Goal: Information Seeking & Learning: Check status

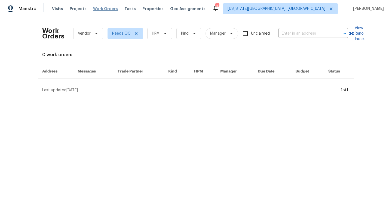
click at [104, 8] on span "Work Orders" at bounding box center [105, 8] width 25 height 5
click at [125, 9] on span "Tasks" at bounding box center [129, 9] width 11 height 4
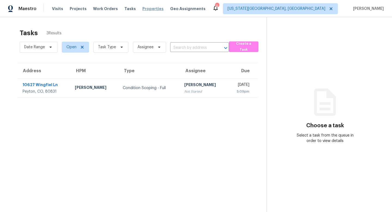
click at [146, 9] on span "Properties" at bounding box center [152, 8] width 21 height 5
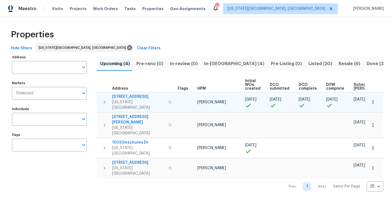
click at [120, 94] on span "4150 Shining Way" at bounding box center [138, 96] width 53 height 5
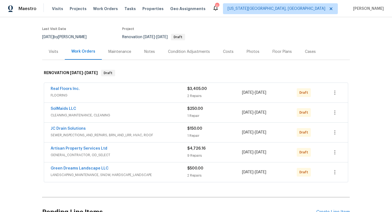
scroll to position [37, 0]
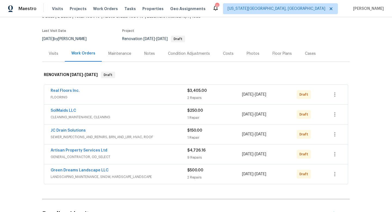
click at [150, 53] on div "Notes" at bounding box center [149, 53] width 11 height 5
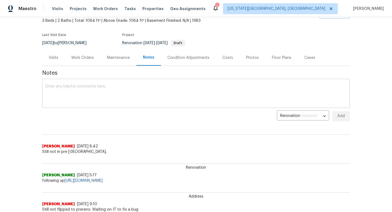
scroll to position [33, 0]
click at [103, 178] on link "https://opendoor.slack.com/archives/C07STARTZGS/p1756466234581069?thread_ts=175…" at bounding box center [83, 180] width 38 height 4
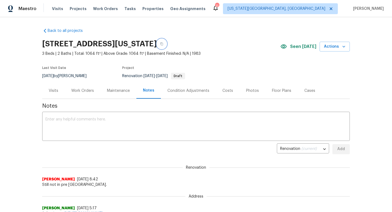
click at [166, 44] on button "button" at bounding box center [162, 44] width 10 height 10
click at [124, 9] on span "Tasks" at bounding box center [129, 9] width 11 height 4
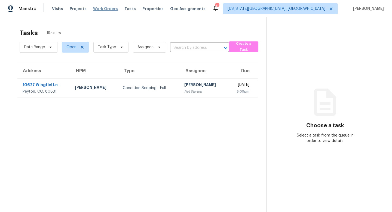
click at [102, 8] on span "Work Orders" at bounding box center [105, 8] width 25 height 5
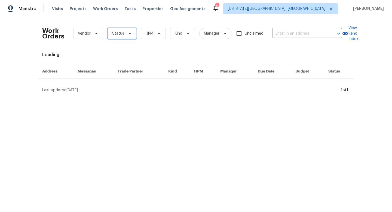
click at [127, 38] on span "Status" at bounding box center [121, 33] width 29 height 11
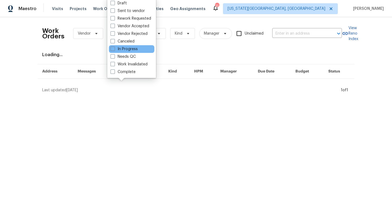
click at [115, 52] on div "In Progress" at bounding box center [131, 49] width 45 height 8
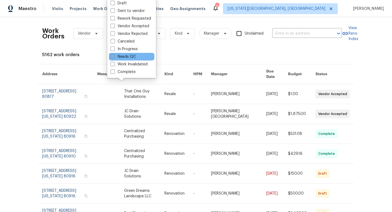
click at [115, 58] on label "Needs QC" at bounding box center [122, 56] width 25 height 5
click at [114, 57] on input "Needs QC" at bounding box center [112, 56] width 4 height 4
checkbox input "true"
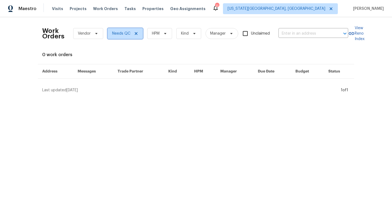
click at [136, 33] on icon at bounding box center [136, 33] width 4 height 4
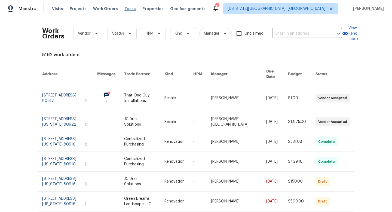
click at [124, 8] on span "Tasks" at bounding box center [129, 9] width 11 height 4
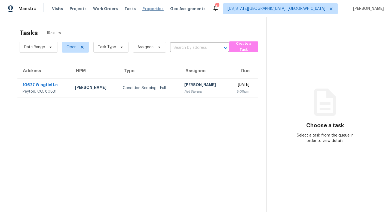
click at [147, 8] on span "Properties" at bounding box center [152, 8] width 21 height 5
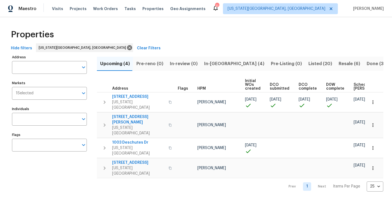
click at [215, 63] on span "In-reno (4)" at bounding box center [234, 64] width 60 height 8
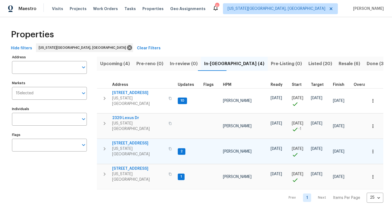
click at [128, 140] on span "4785 Live Oak Dr" at bounding box center [138, 142] width 53 height 5
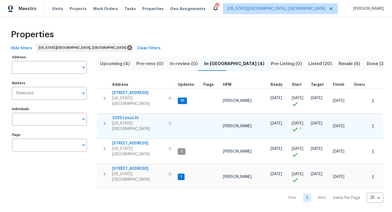
click at [124, 115] on span "2329 Lexus Dr" at bounding box center [138, 117] width 53 height 5
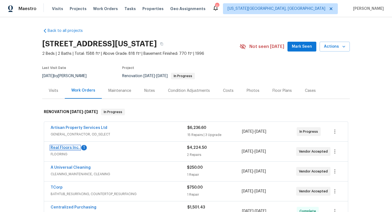
click at [69, 147] on link "Real Floors Inc." at bounding box center [65, 148] width 29 height 4
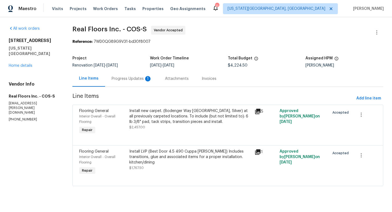
click at [126, 76] on div "Progress Updates 1" at bounding box center [132, 78] width 40 height 5
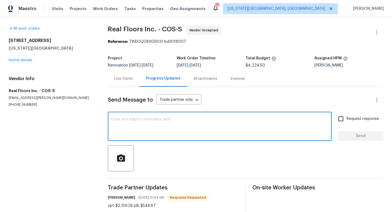
click at [139, 119] on textarea at bounding box center [219, 126] width 217 height 19
type textarea "C"
type textarea "GC is done painting. Resurfacing is scheduled today."
click at [343, 119] on input "Request response" at bounding box center [340, 118] width 11 height 11
checkbox input "true"
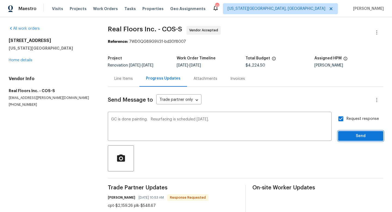
click at [354, 138] on span "Send" at bounding box center [360, 135] width 36 height 7
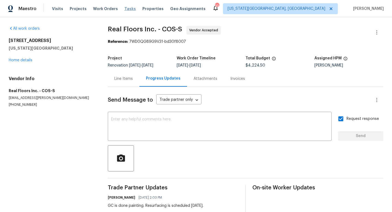
click at [124, 8] on span "Tasks" at bounding box center [129, 9] width 11 height 4
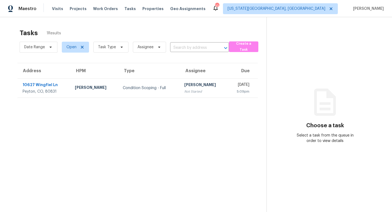
scroll to position [17, 0]
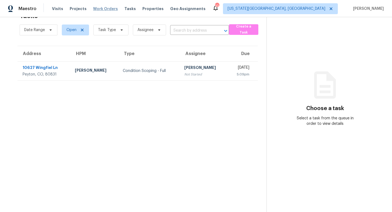
click at [106, 8] on span "Work Orders" at bounding box center [105, 8] width 25 height 5
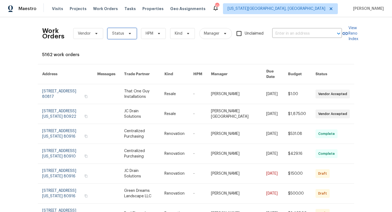
click at [116, 36] on span "Status" at bounding box center [118, 33] width 12 height 5
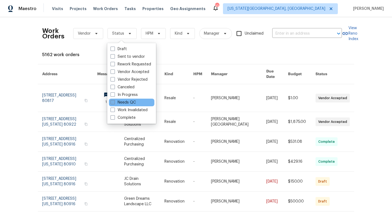
click at [115, 100] on label "Needs QC" at bounding box center [122, 102] width 25 height 5
click at [114, 100] on input "Needs QC" at bounding box center [112, 102] width 4 height 4
checkbox input "true"
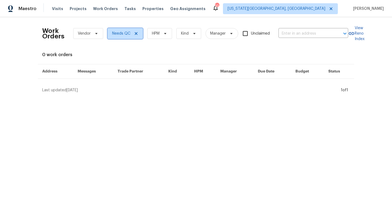
click at [136, 34] on icon at bounding box center [136, 33] width 3 height 3
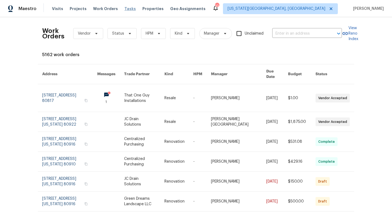
click at [124, 7] on span "Tasks" at bounding box center [129, 9] width 11 height 4
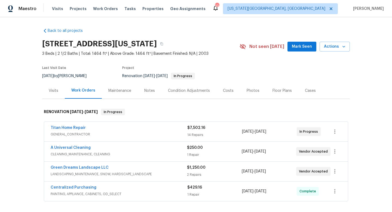
scroll to position [38, 0]
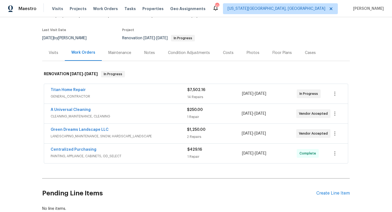
click at [150, 54] on div "Notes" at bounding box center [149, 52] width 11 height 5
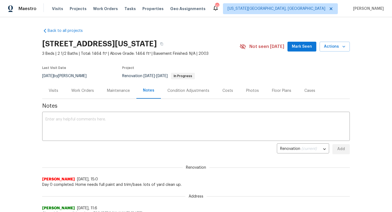
click at [301, 45] on span "Mark Seen" at bounding box center [302, 46] width 20 height 7
click at [79, 10] on span "Projects" at bounding box center [78, 8] width 17 height 5
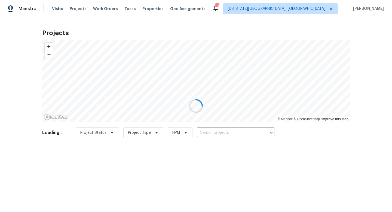
click at [107, 8] on div at bounding box center [196, 106] width 392 height 212
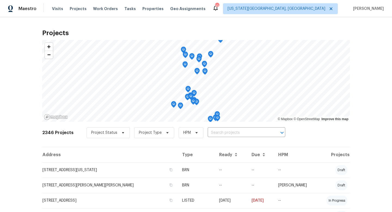
click at [106, 8] on span "Work Orders" at bounding box center [105, 8] width 25 height 5
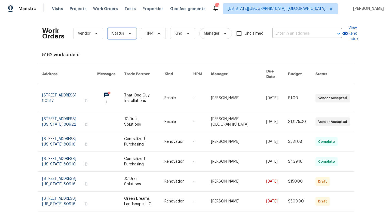
click at [129, 36] on span "Status" at bounding box center [121, 33] width 29 height 11
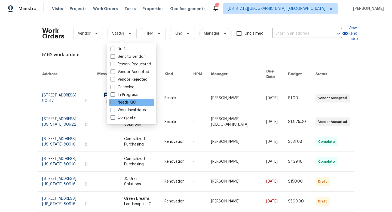
click at [116, 100] on label "Needs QC" at bounding box center [122, 102] width 25 height 5
click at [114, 100] on input "Needs QC" at bounding box center [112, 102] width 4 height 4
checkbox input "true"
